Goal: Check status: Check status

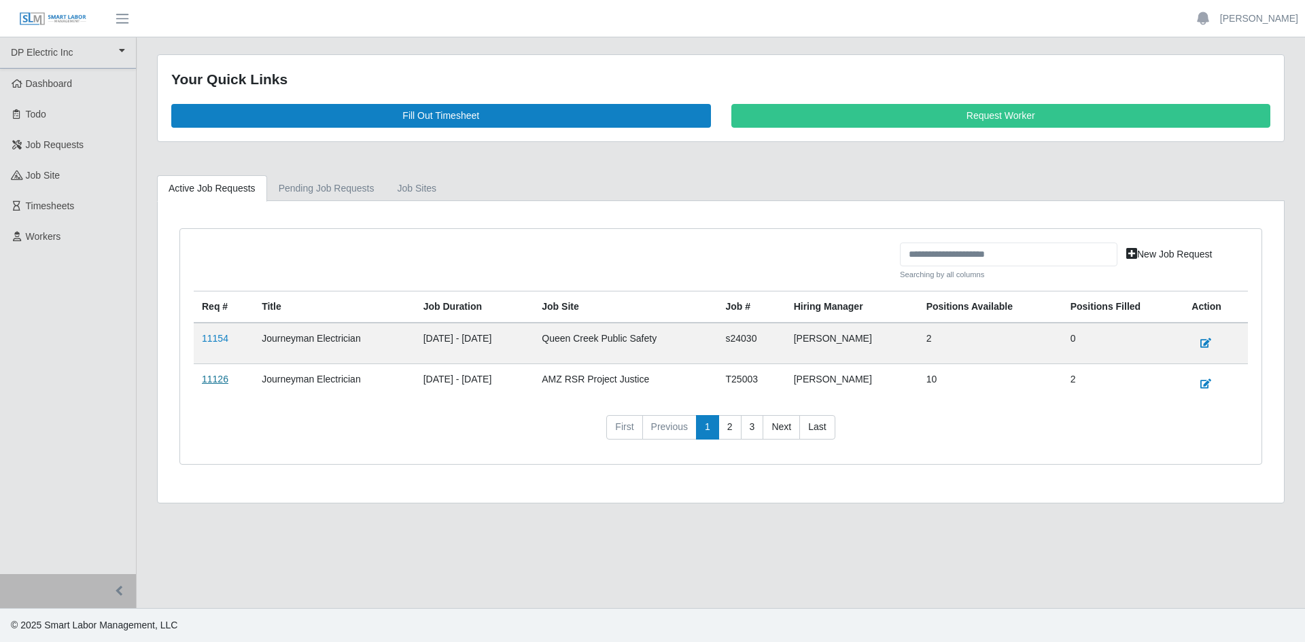
click at [213, 383] on link "11126" at bounding box center [215, 379] width 27 height 11
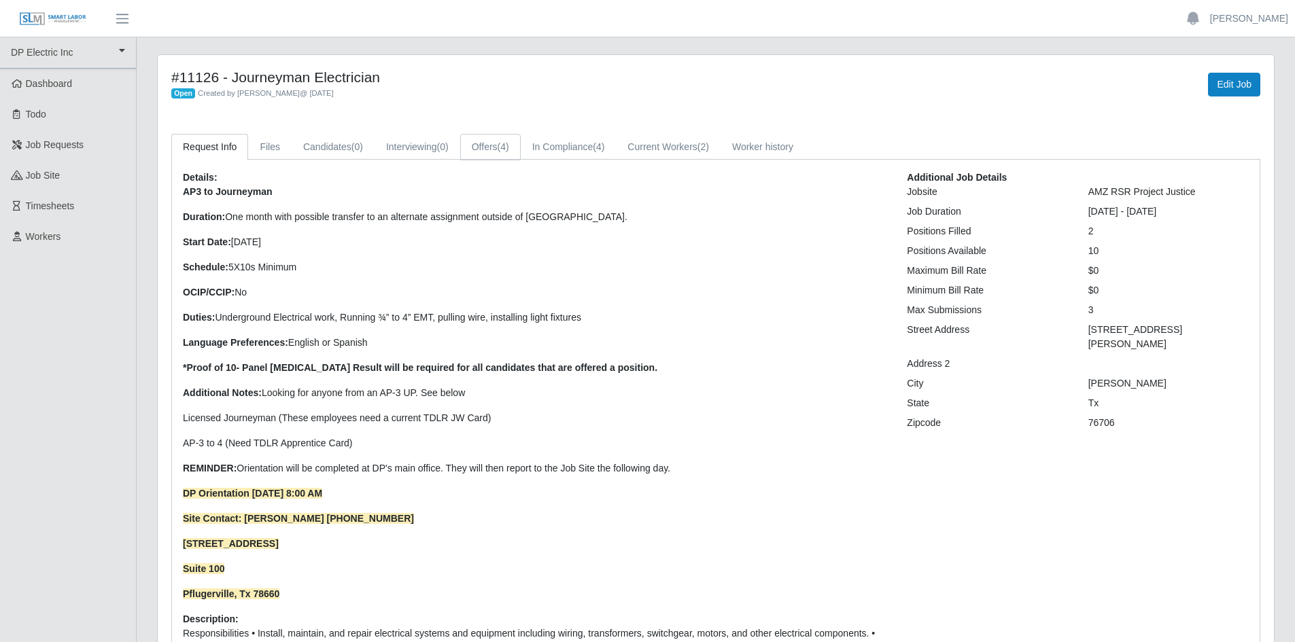
click at [498, 141] on link "Offers (4)" at bounding box center [490, 147] width 61 height 27
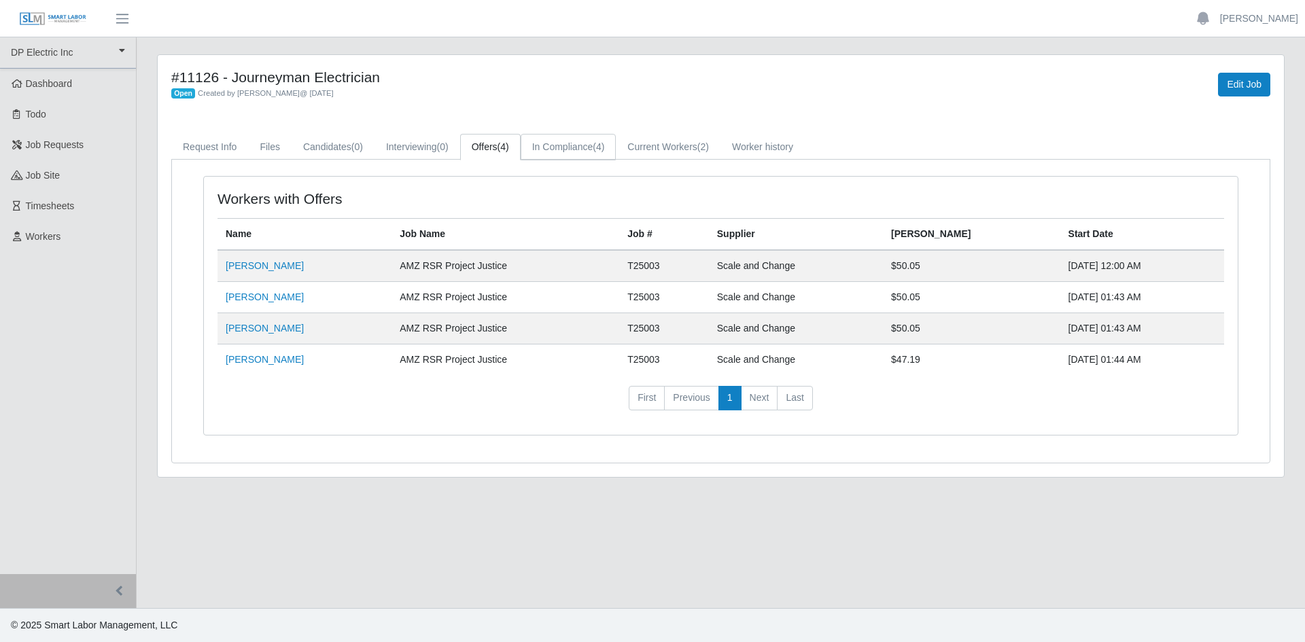
click at [556, 147] on link "In Compliance (4)" at bounding box center [569, 147] width 96 height 27
click at [255, 260] on link "[PERSON_NAME]" at bounding box center [265, 265] width 78 height 11
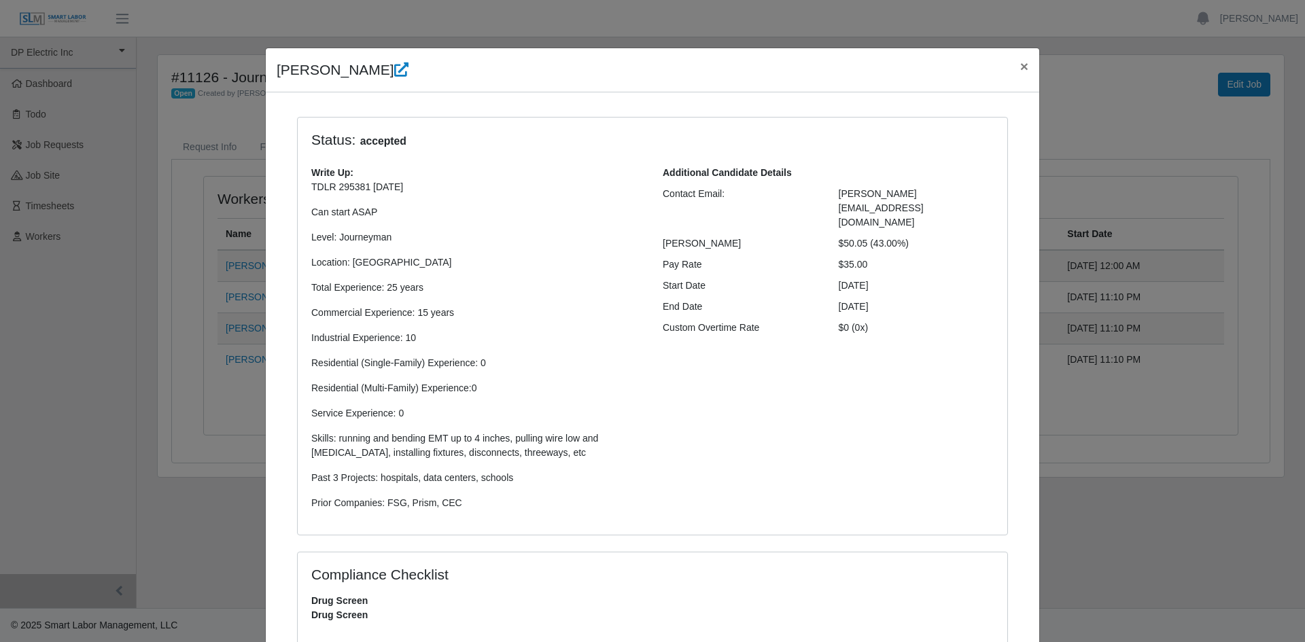
click at [1012, 84] on div "[PERSON_NAME] ×" at bounding box center [653, 70] width 774 height 44
click at [1014, 66] on button "×" at bounding box center [1025, 66] width 30 height 36
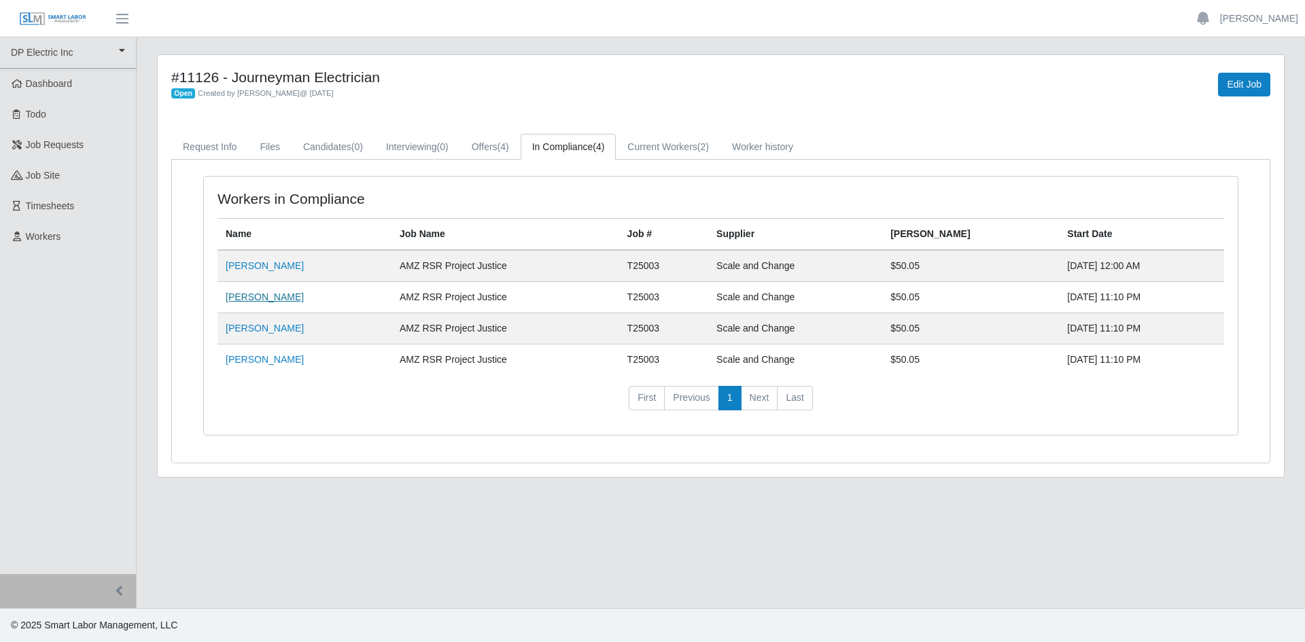
click at [244, 302] on link "[PERSON_NAME]" at bounding box center [265, 297] width 78 height 11
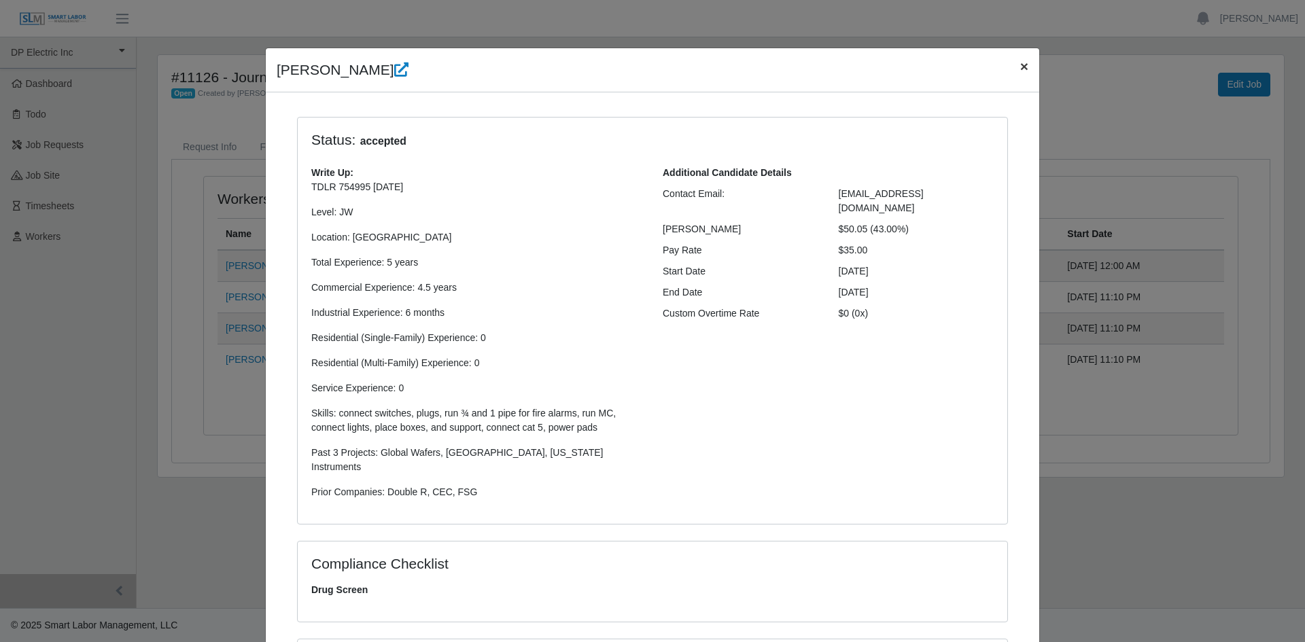
click at [1020, 67] on span "×" at bounding box center [1024, 66] width 8 height 16
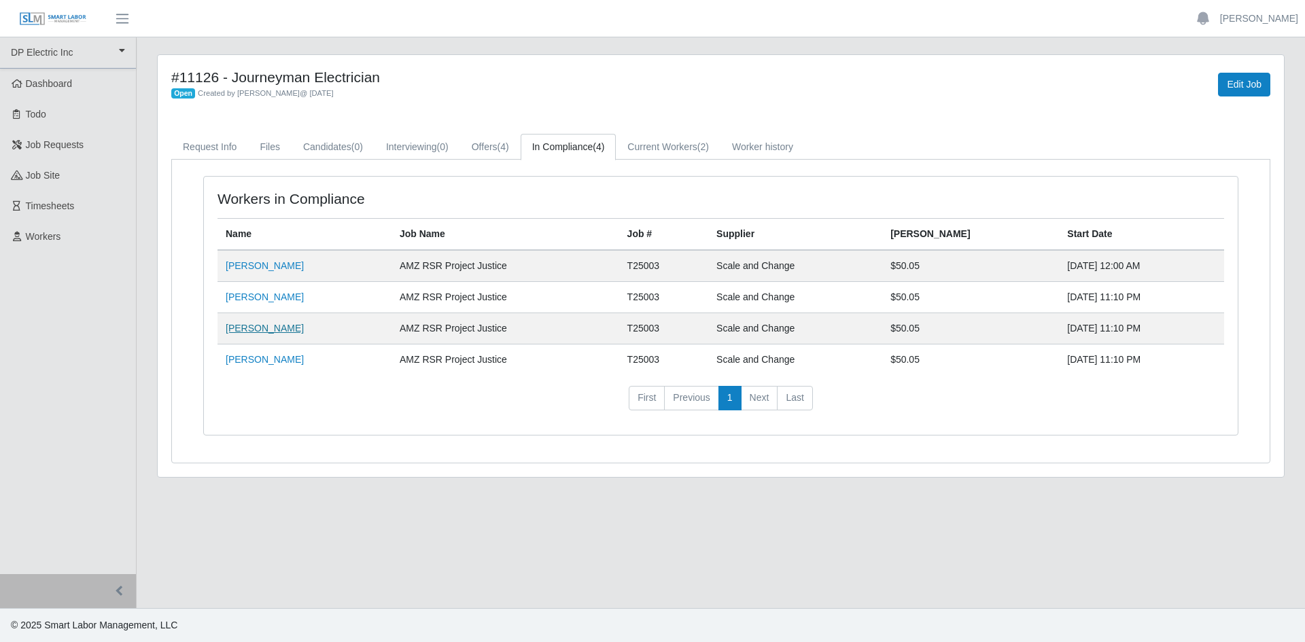
click at [274, 326] on link "[PERSON_NAME]" at bounding box center [265, 328] width 78 height 11
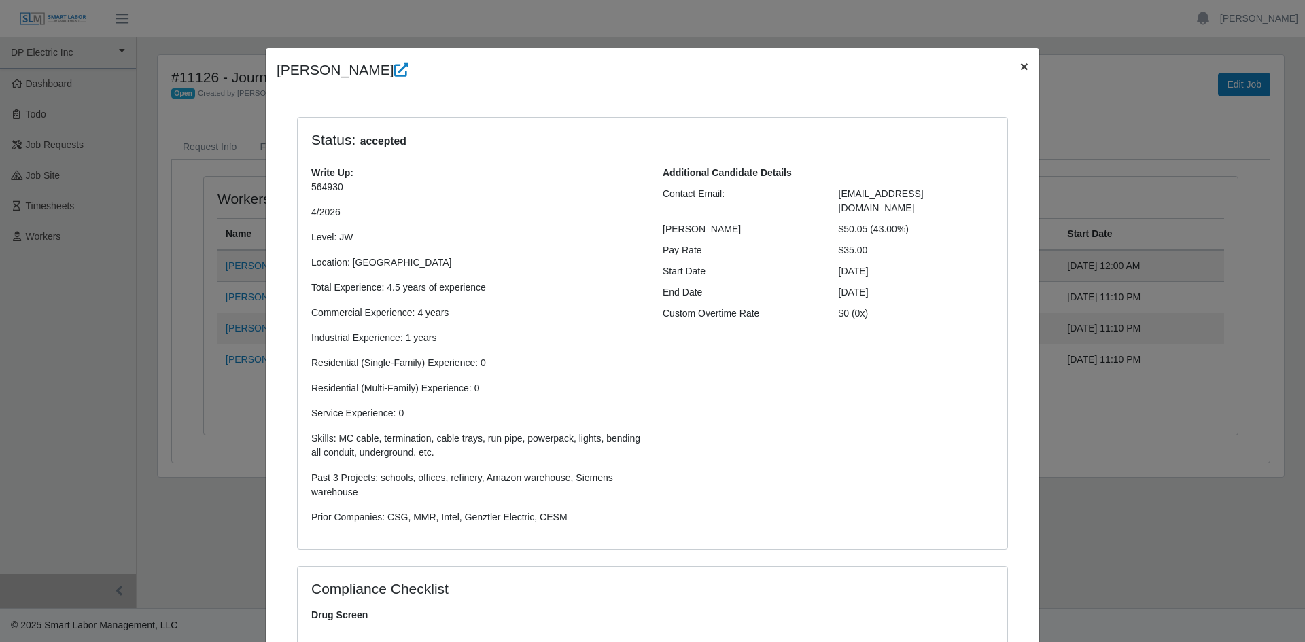
click at [1020, 69] on span "×" at bounding box center [1024, 66] width 8 height 16
